Goal: Register for event/course

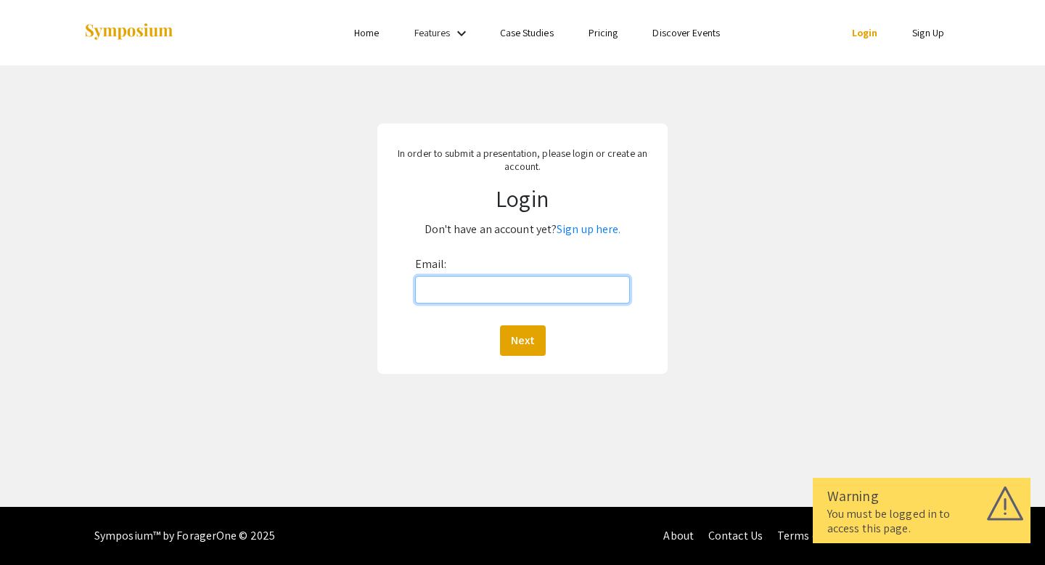
click at [587, 294] on input "Email:" at bounding box center [523, 290] width 216 height 28
type input "[EMAIL_ADDRESS][DOMAIN_NAME]"
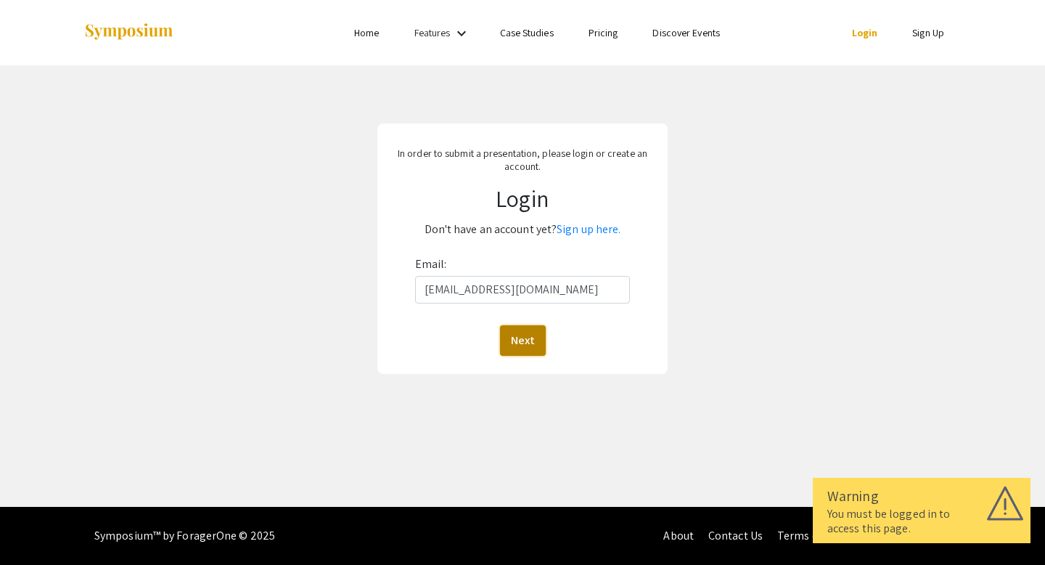
click at [528, 343] on button "Next" at bounding box center [523, 340] width 46 height 30
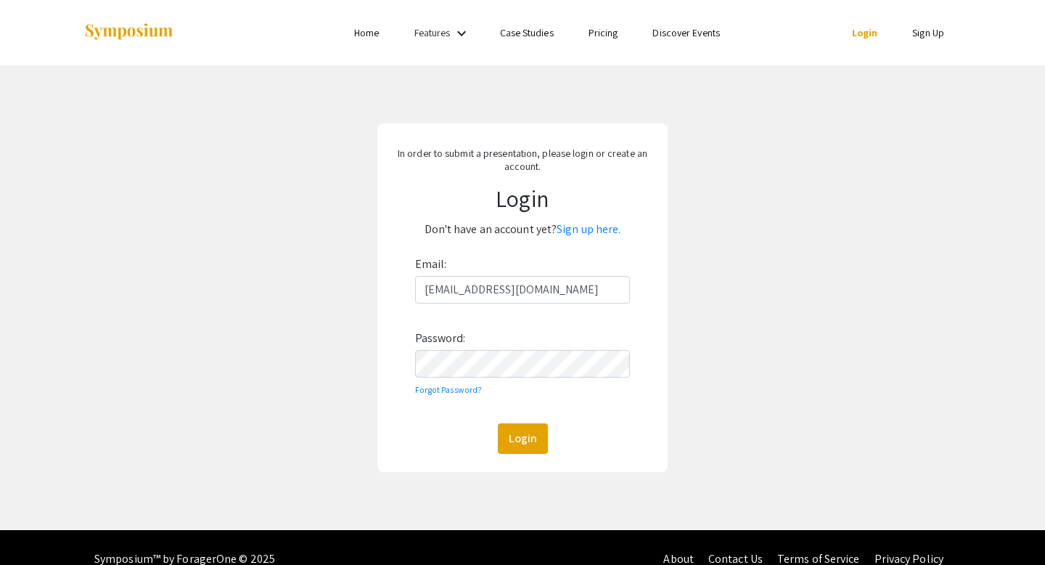
click at [687, 202] on div "In order to submit a presentation, please login or create an account. Login Don…" at bounding box center [522, 297] width 1067 height 464
click at [442, 25] on div "Features keyboard_arrow_down" at bounding box center [443, 33] width 58 height 19
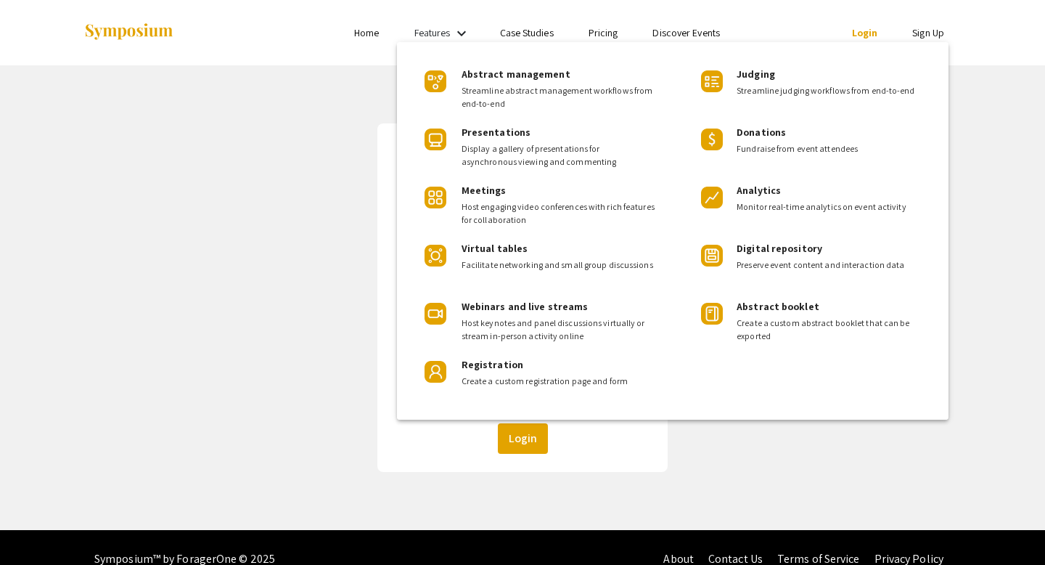
click at [373, 32] on div at bounding box center [522, 282] width 1045 height 565
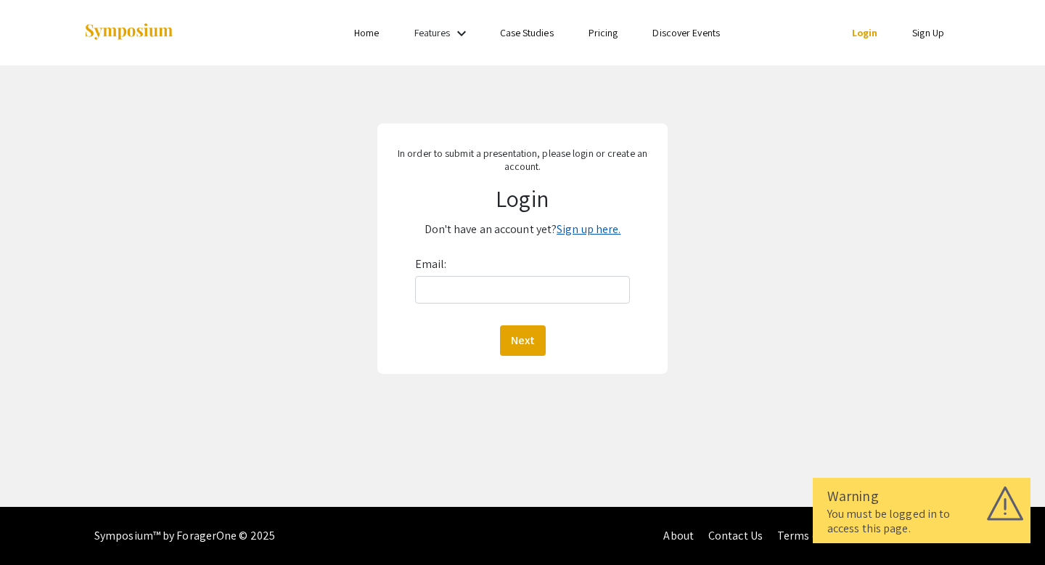
click at [591, 234] on link "Sign up here." at bounding box center [589, 228] width 64 height 15
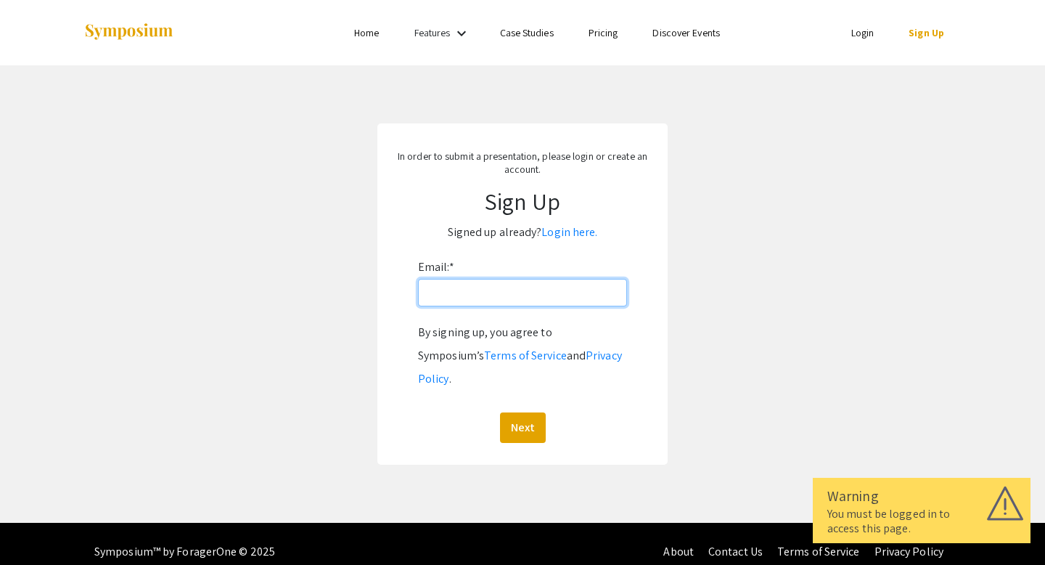
click at [541, 292] on input "Email: *" at bounding box center [522, 293] width 209 height 28
type input "pt00009@mix.wvu.edu"
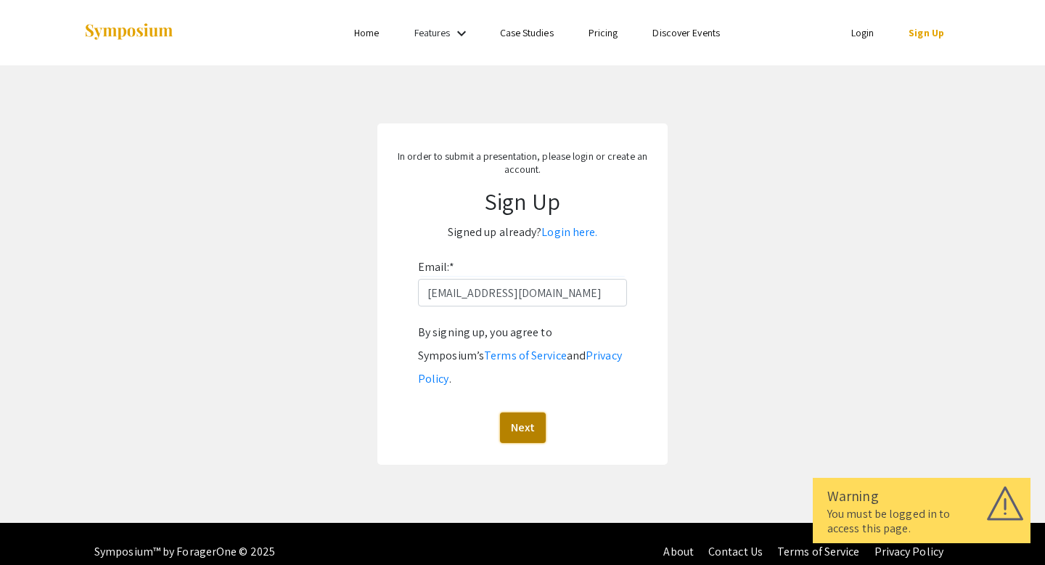
click at [530, 412] on button "Next" at bounding box center [523, 427] width 46 height 30
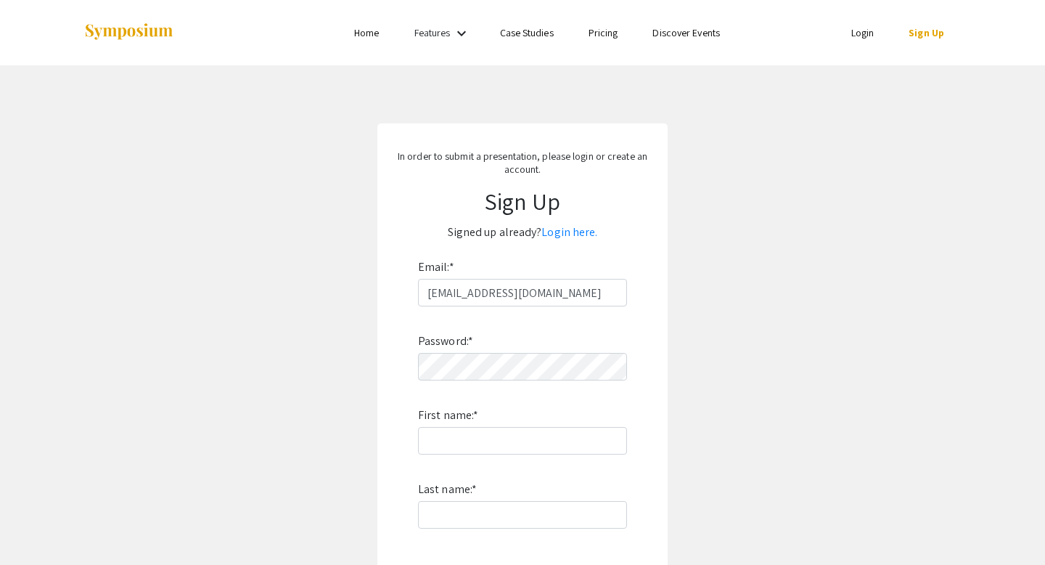
click at [518, 381] on div "Password: * First name: * Last name: * By signing up, you agree to Symposium’s …" at bounding box center [522, 497] width 209 height 382
click at [499, 438] on input "First name: *" at bounding box center [522, 441] width 209 height 28
type input "Paris"
type input "Taylor"
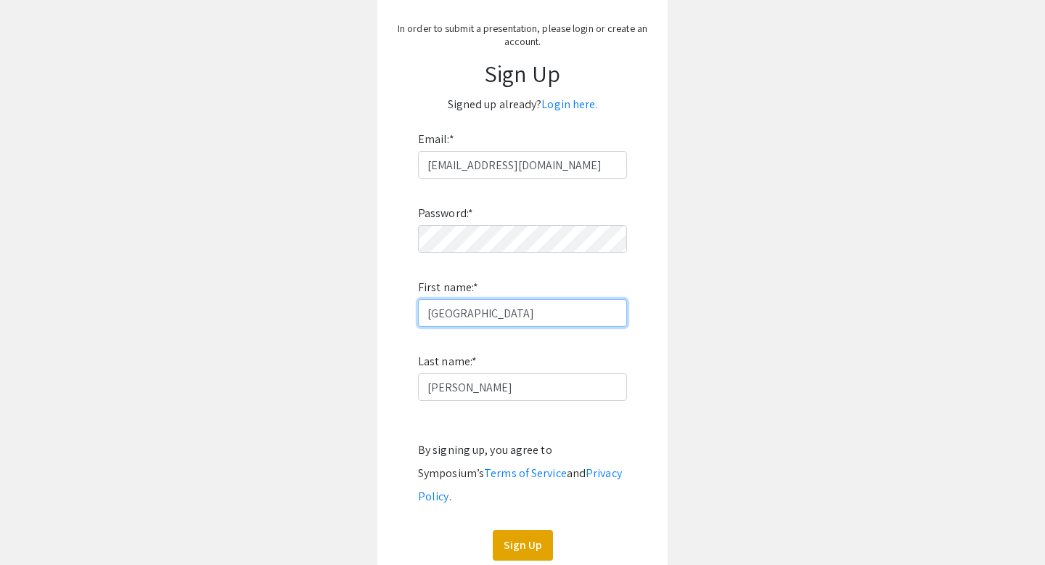
scroll to position [174, 0]
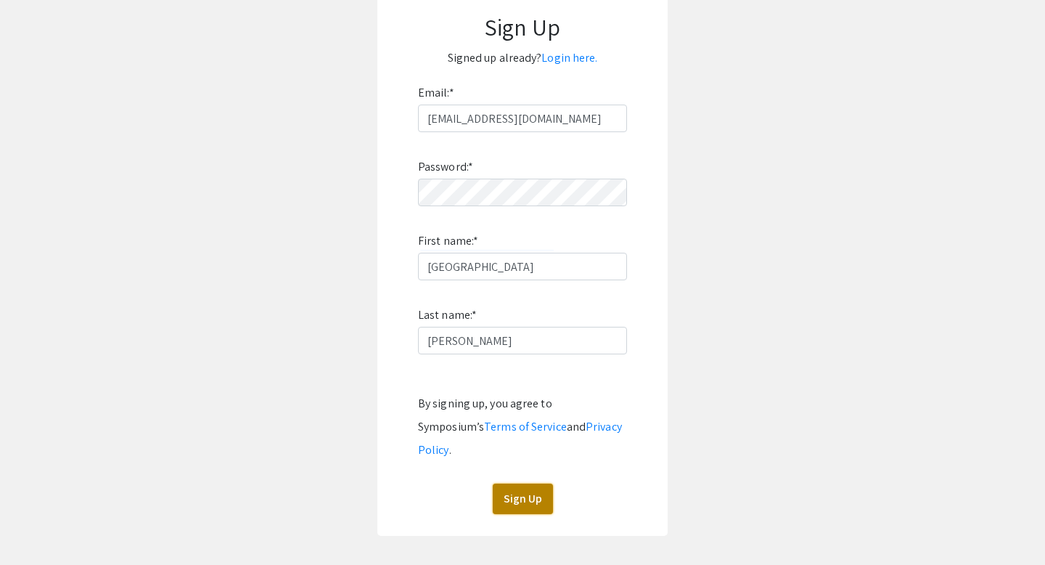
click at [525, 483] on button "Sign Up" at bounding box center [523, 498] width 60 height 30
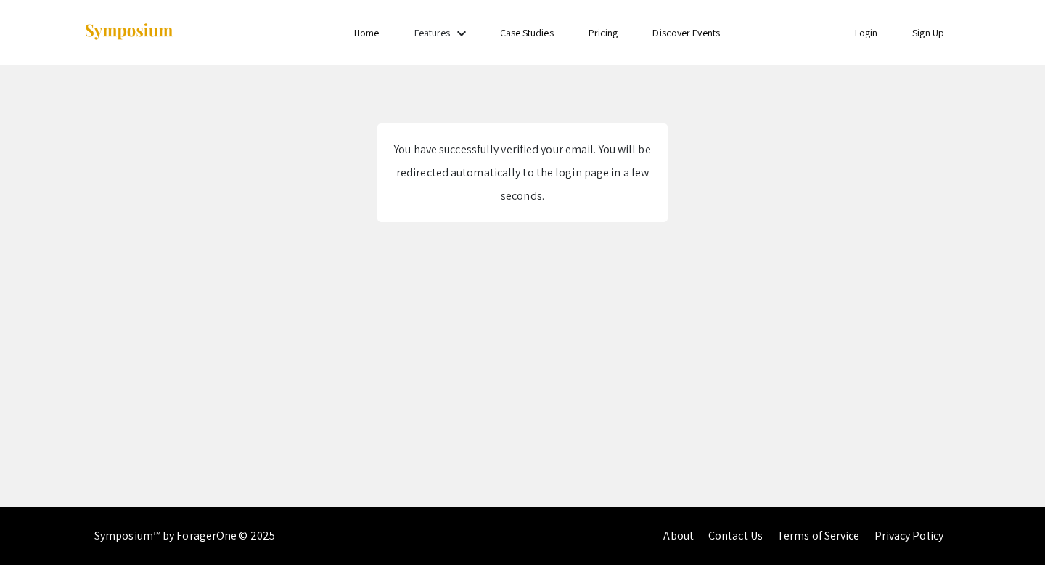
click at [377, 32] on link "Home" at bounding box center [366, 32] width 25 height 13
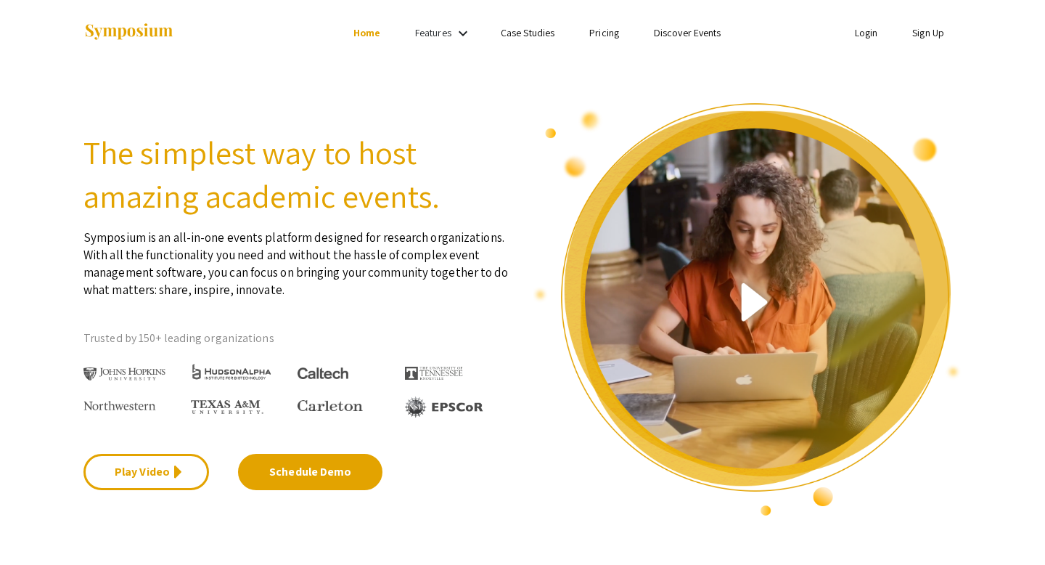
click at [455, 36] on mat-icon "keyboard_arrow_down" at bounding box center [462, 33] width 17 height 17
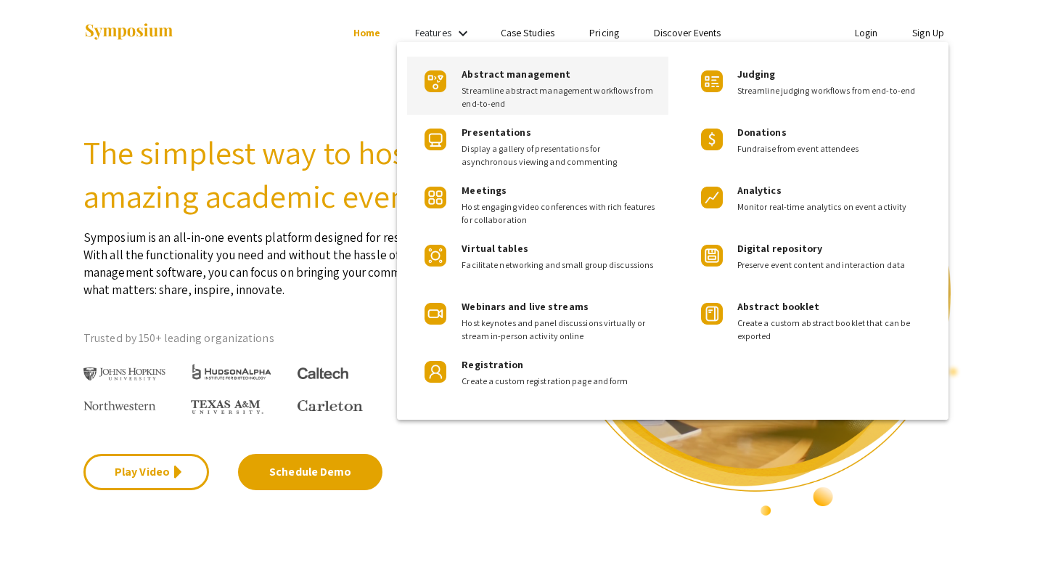
click at [522, 90] on span "Streamline abstract management workflows from end-to-end" at bounding box center [559, 97] width 195 height 26
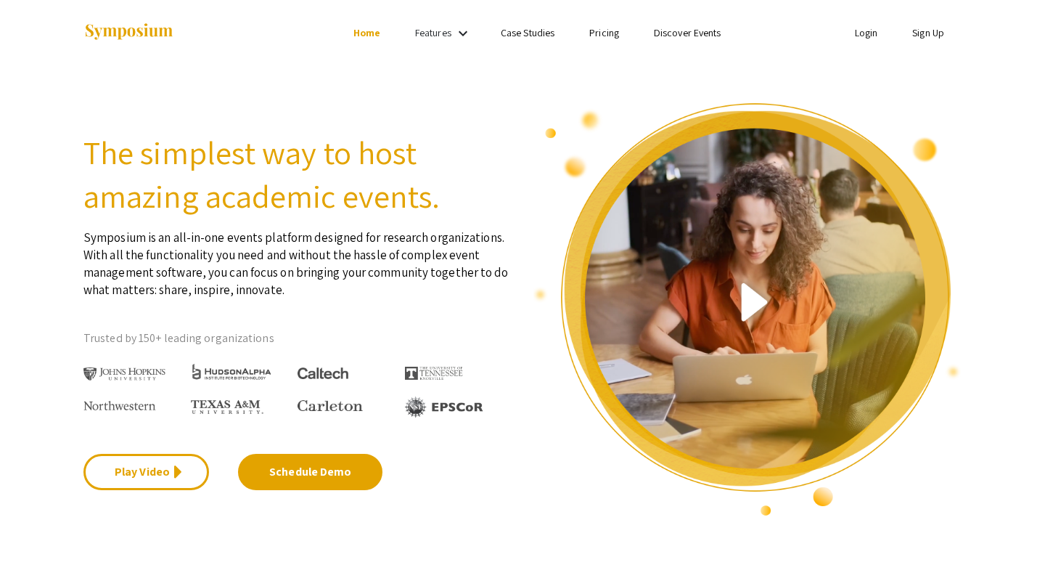
click at [446, 30] on link "Features" at bounding box center [433, 32] width 36 height 13
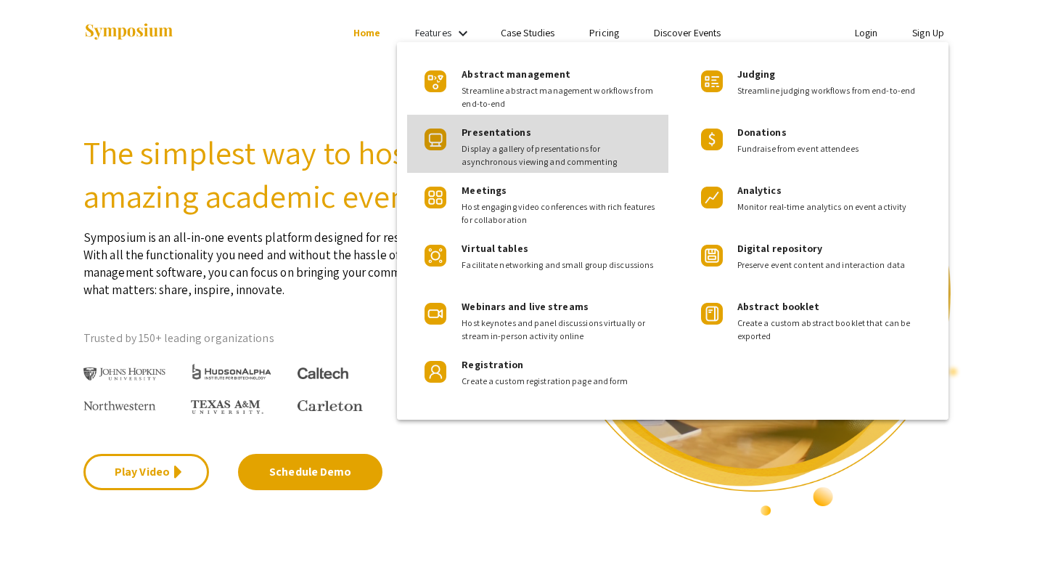
click at [496, 138] on span "Presentations" at bounding box center [496, 132] width 69 height 13
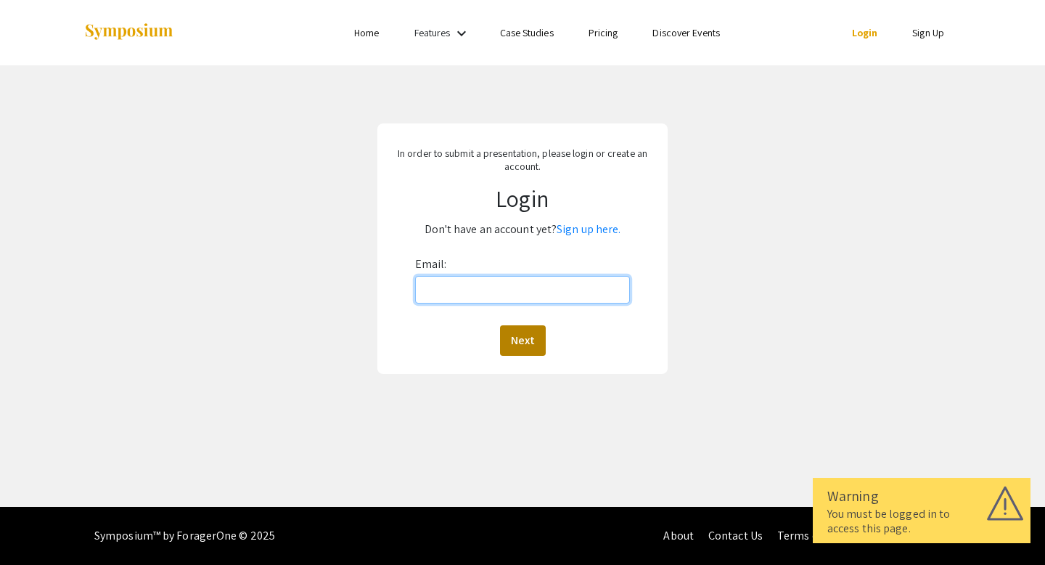
type input "pt00009@mix.wvu.edu"
click at [525, 340] on button "Next" at bounding box center [523, 340] width 46 height 30
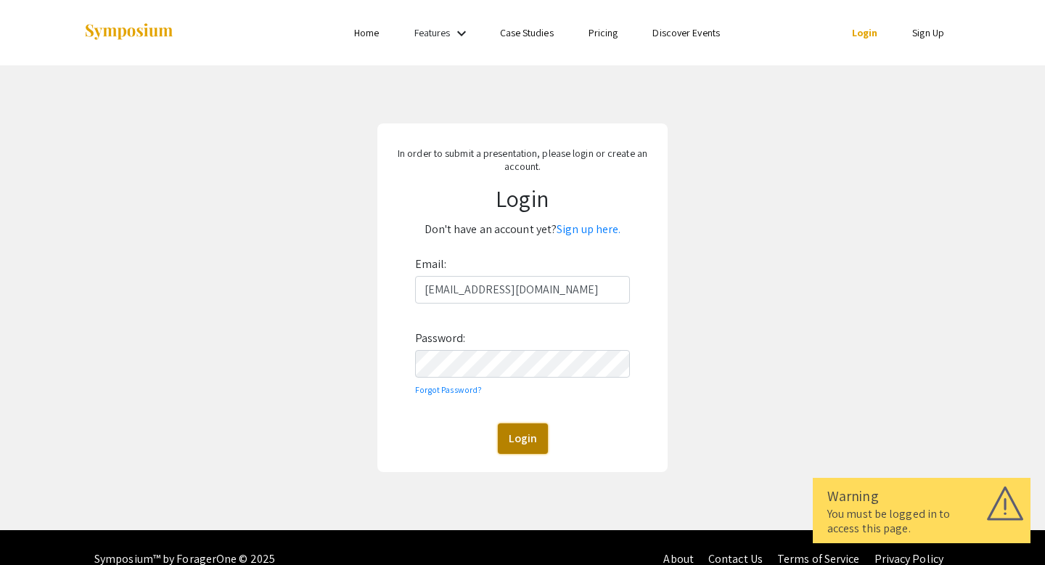
click at [522, 431] on button "Login" at bounding box center [523, 438] width 50 height 30
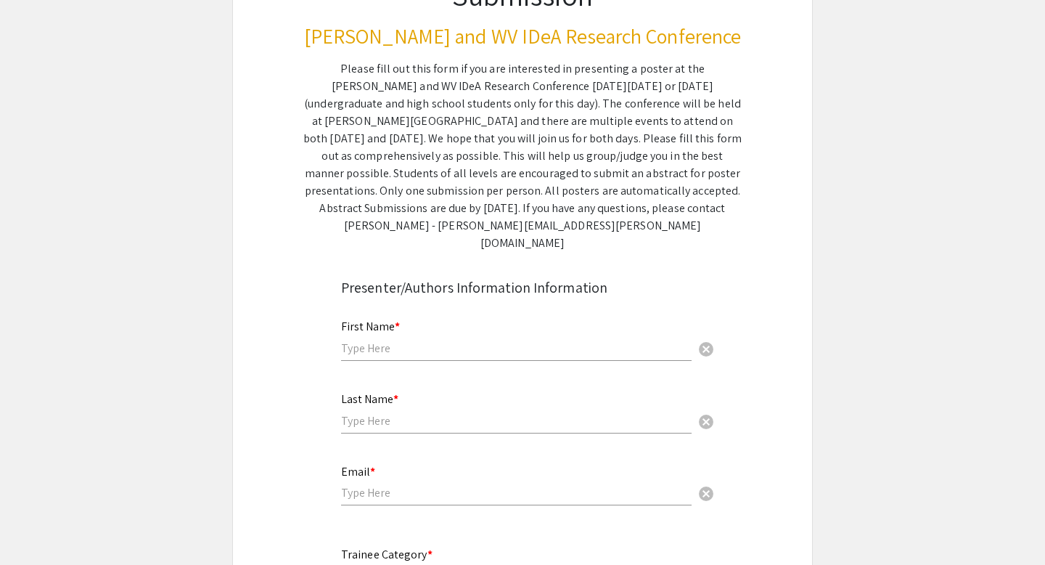
scroll to position [176, 0]
